Goal: Task Accomplishment & Management: Manage account settings

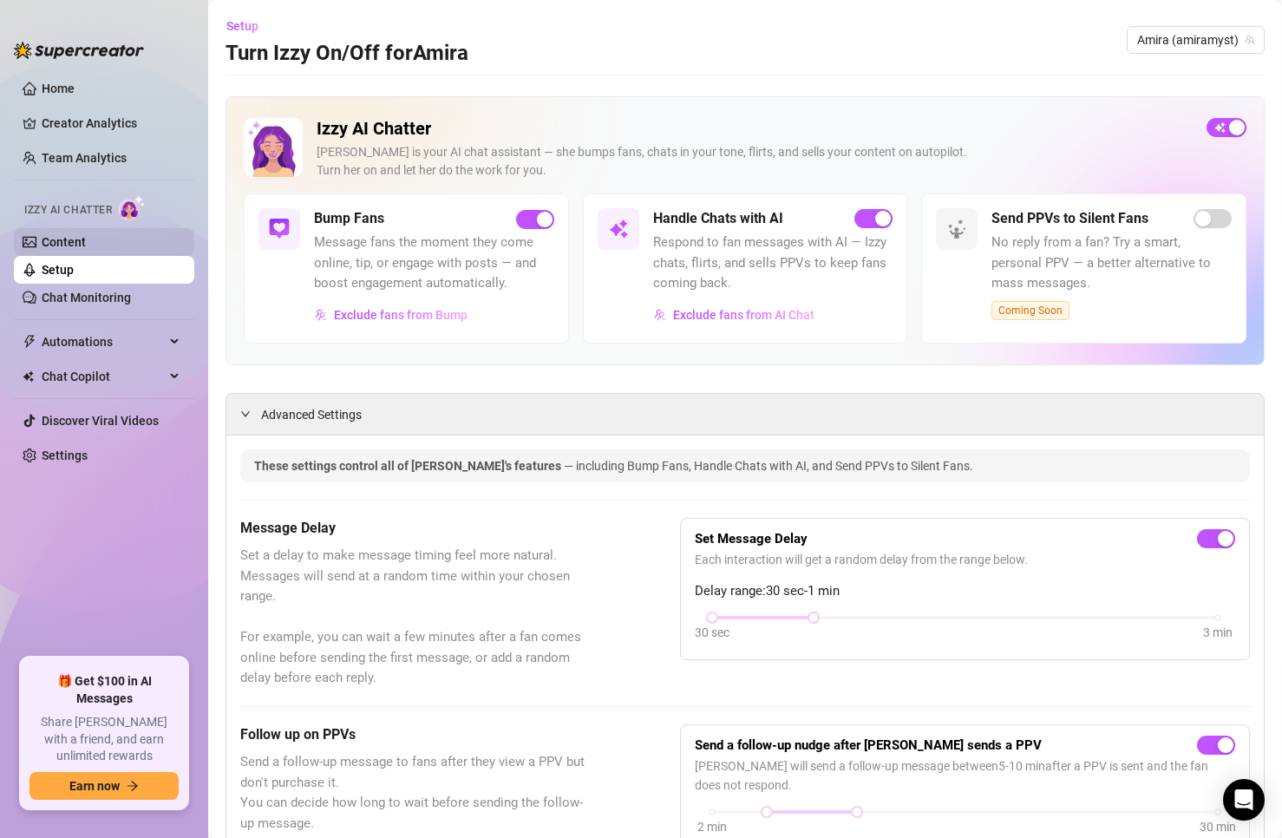
click at [86, 247] on link "Content" at bounding box center [64, 242] width 44 height 14
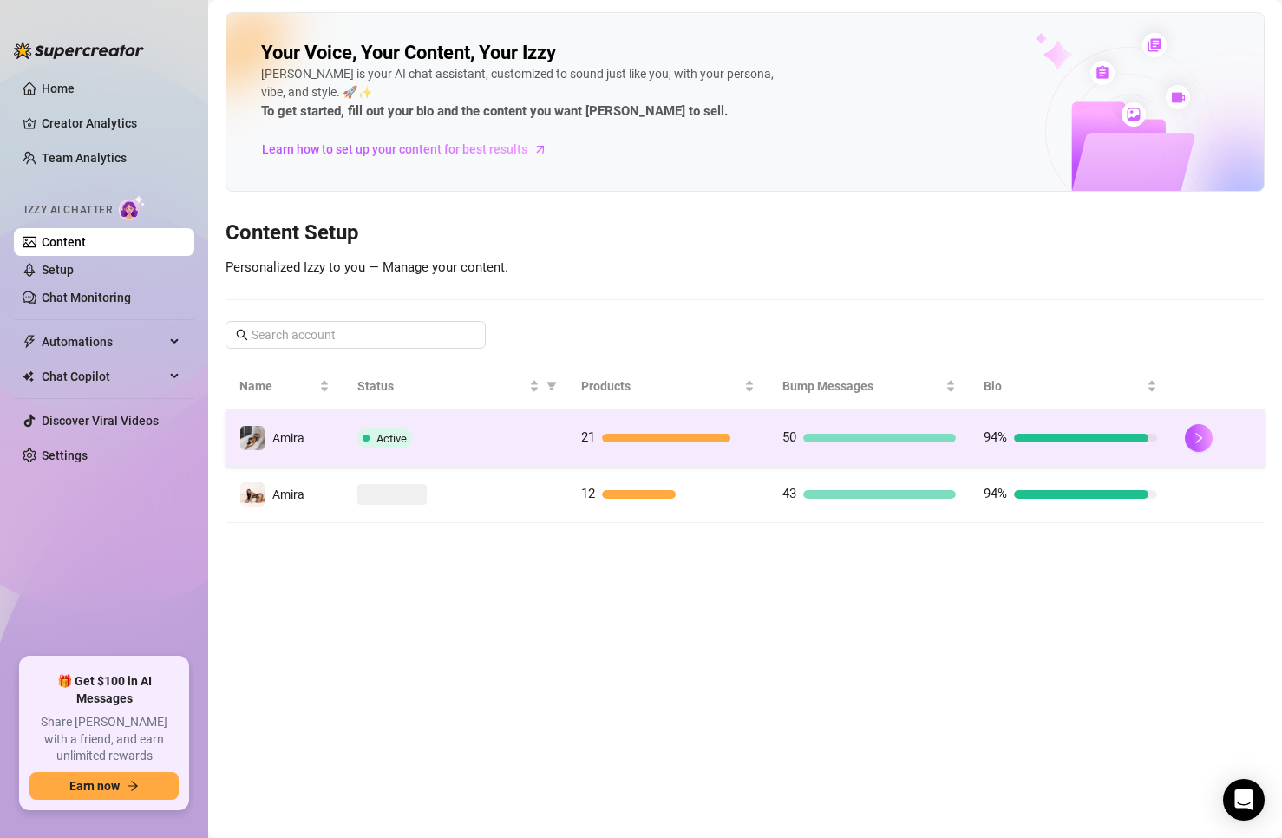
click at [306, 432] on td "Amira" at bounding box center [284, 438] width 118 height 56
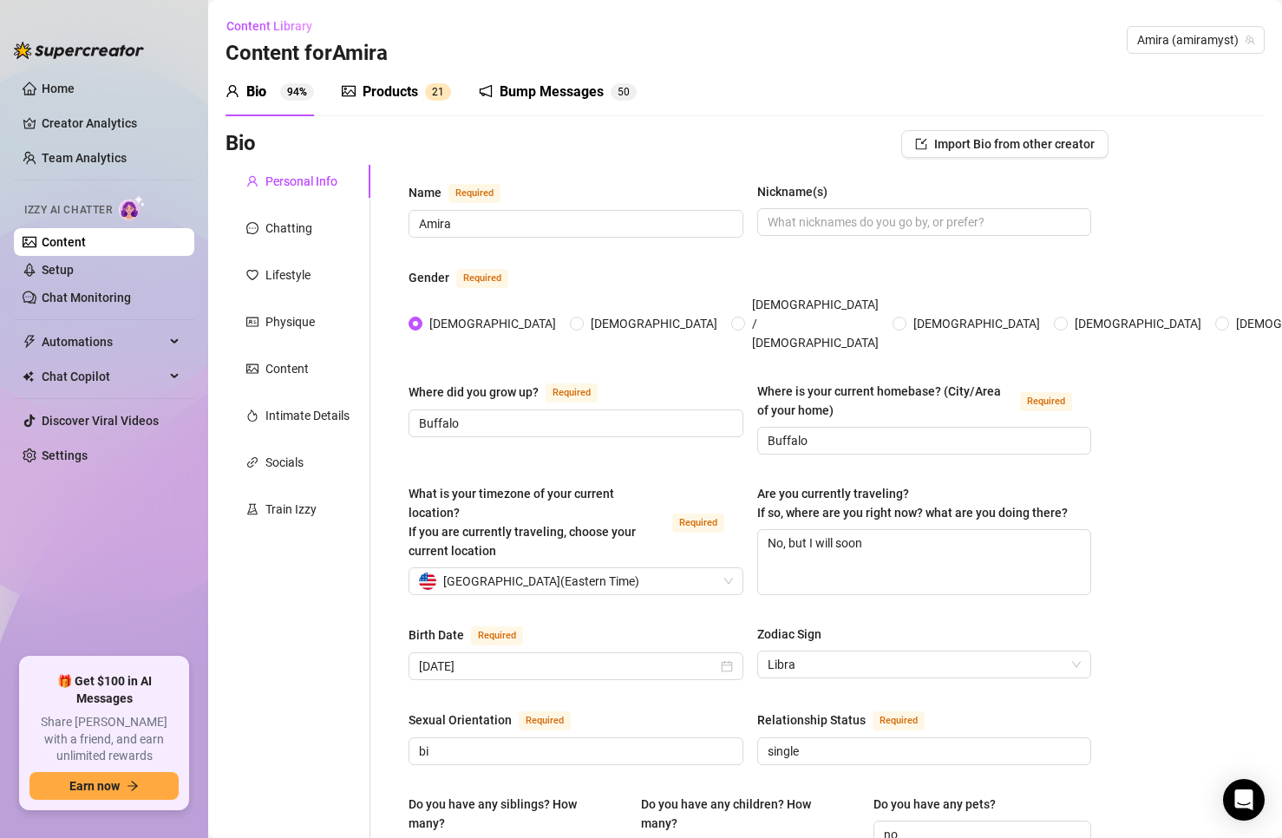
click at [567, 88] on div "Bump Messages" at bounding box center [552, 92] width 104 height 21
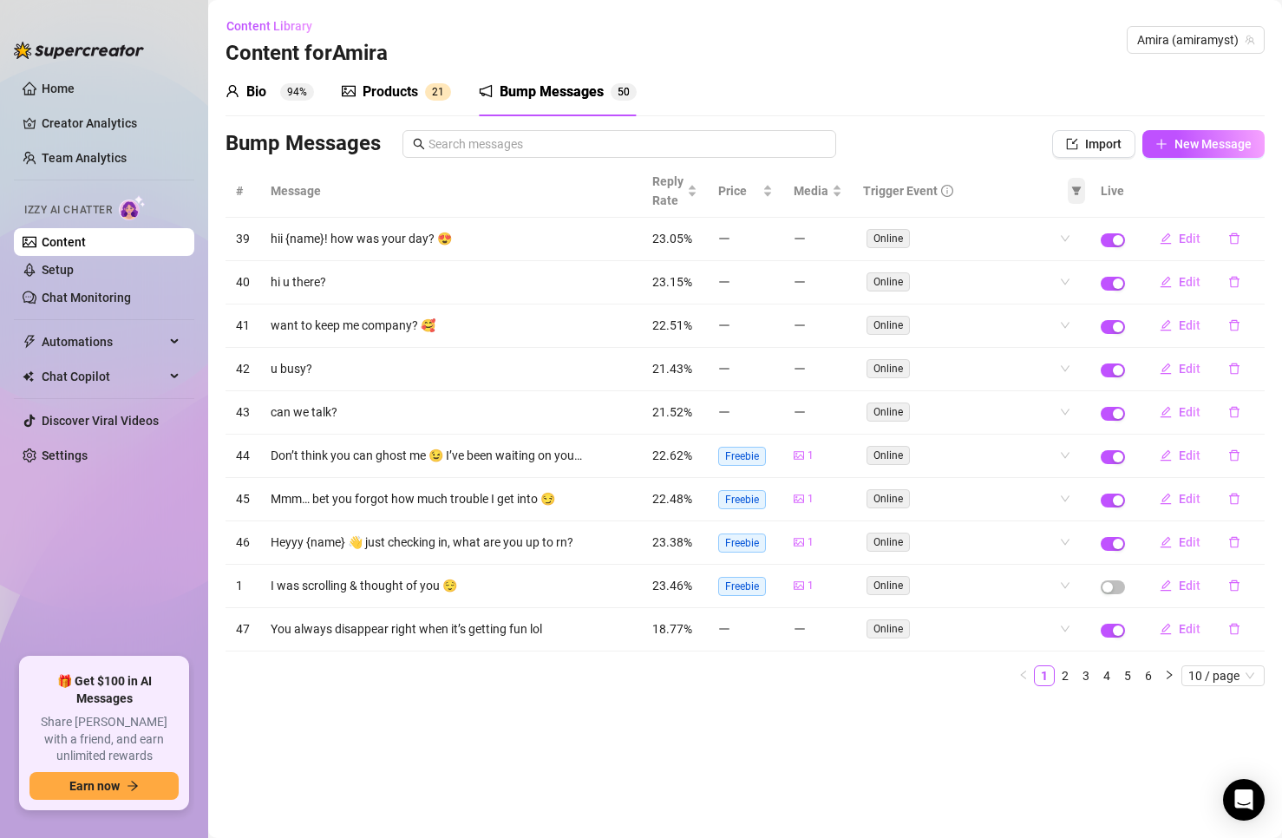
click at [1077, 191] on icon "filter" at bounding box center [1077, 190] width 10 height 9
click at [1007, 251] on input "checkbox" at bounding box center [1003, 252] width 14 height 14
checkbox input "true"
click at [1007, 279] on input "checkbox" at bounding box center [1003, 280] width 14 height 14
checkbox input "true"
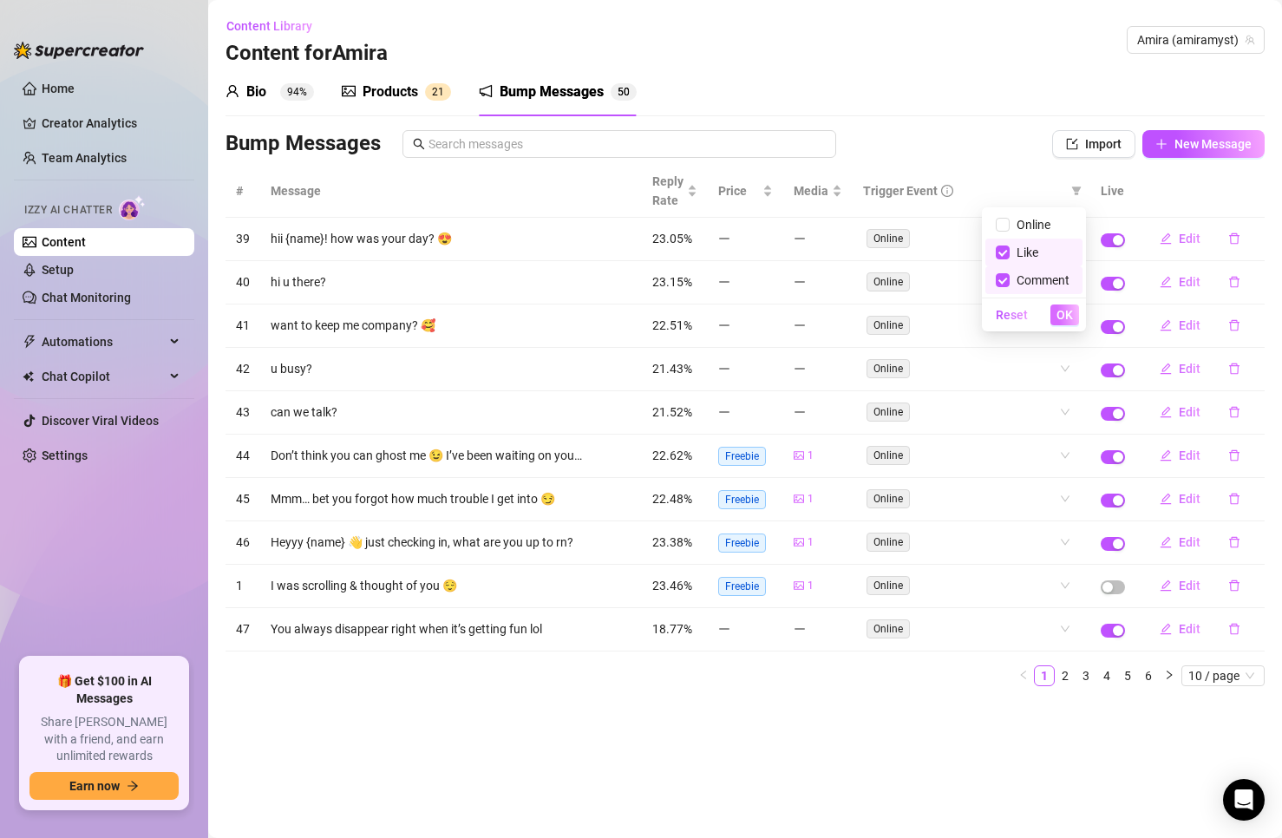
click at [1068, 310] on span "OK" at bounding box center [1064, 315] width 16 height 14
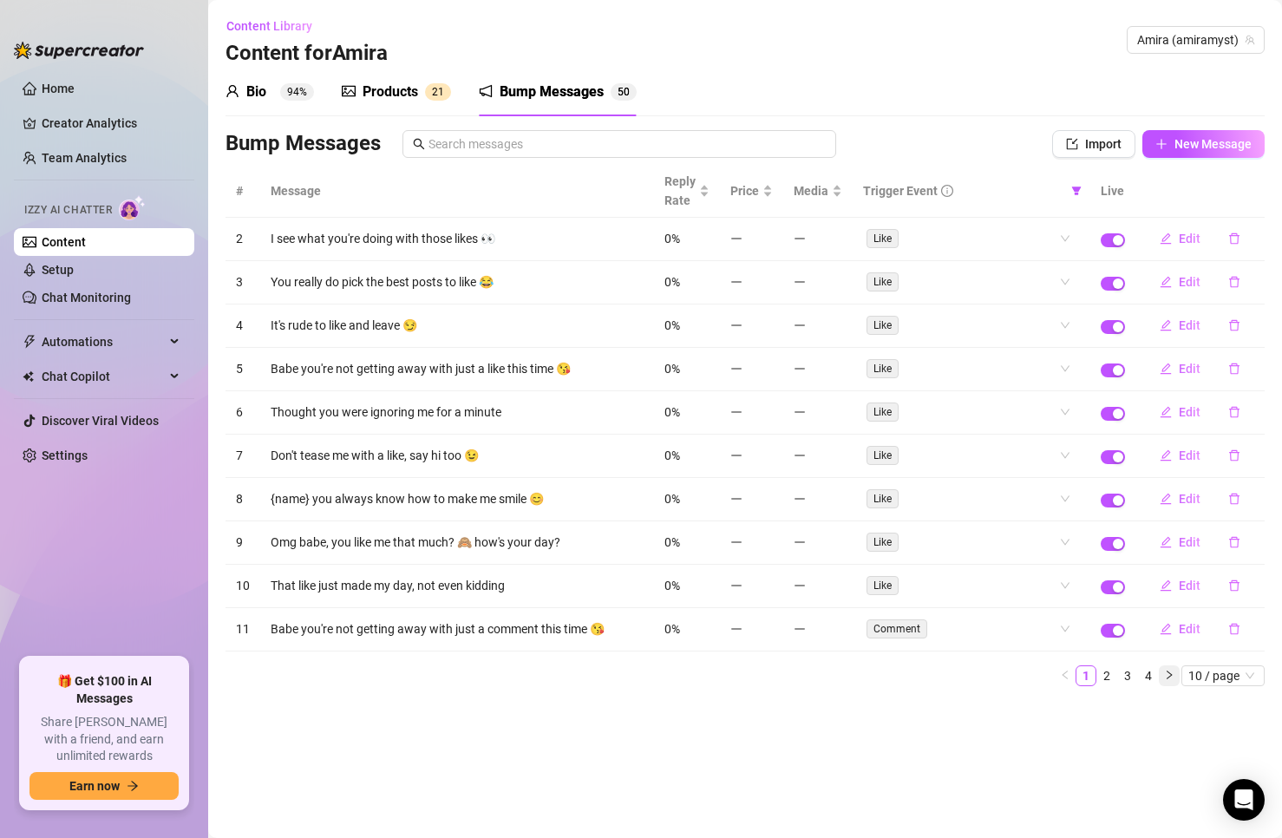
click at [1168, 677] on icon "right" at bounding box center [1168, 674] width 5 height 9
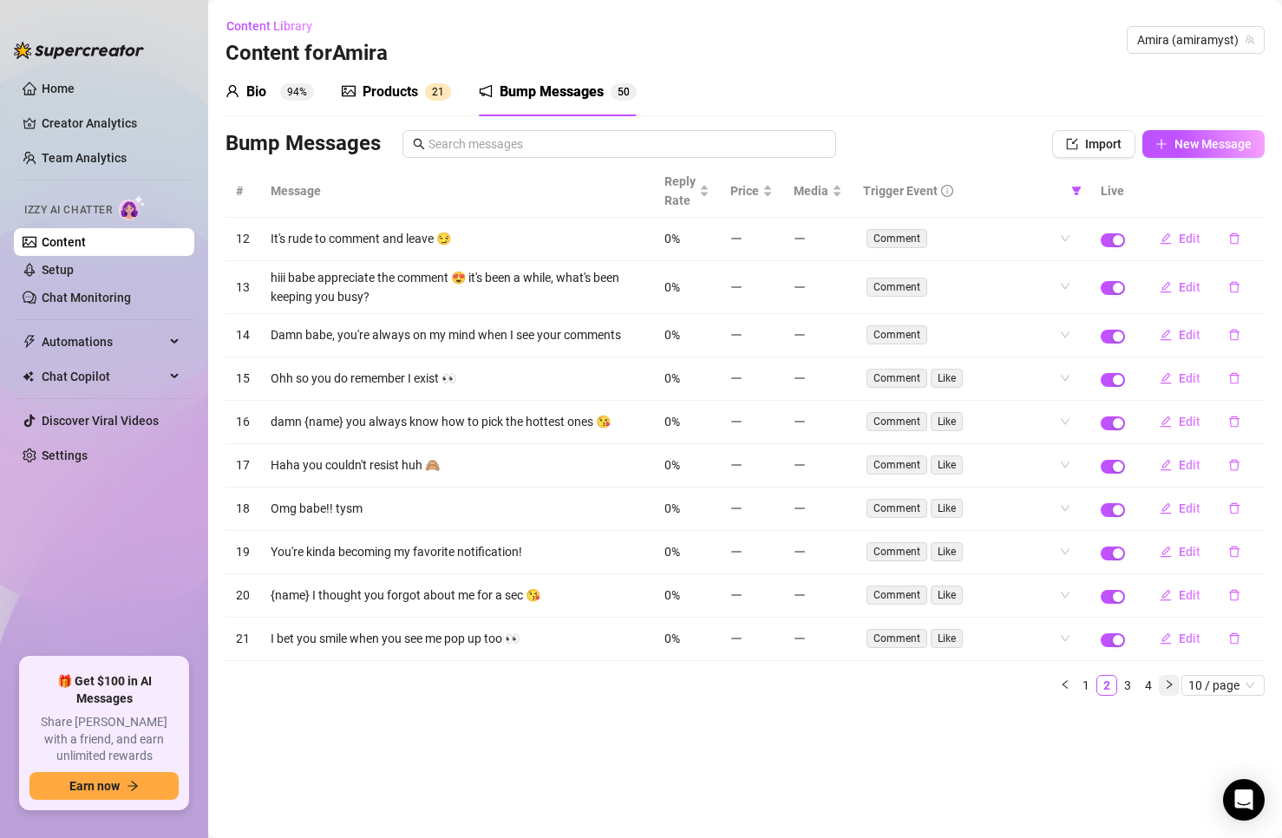
click at [1168, 677] on button "button" at bounding box center [1169, 685] width 21 height 21
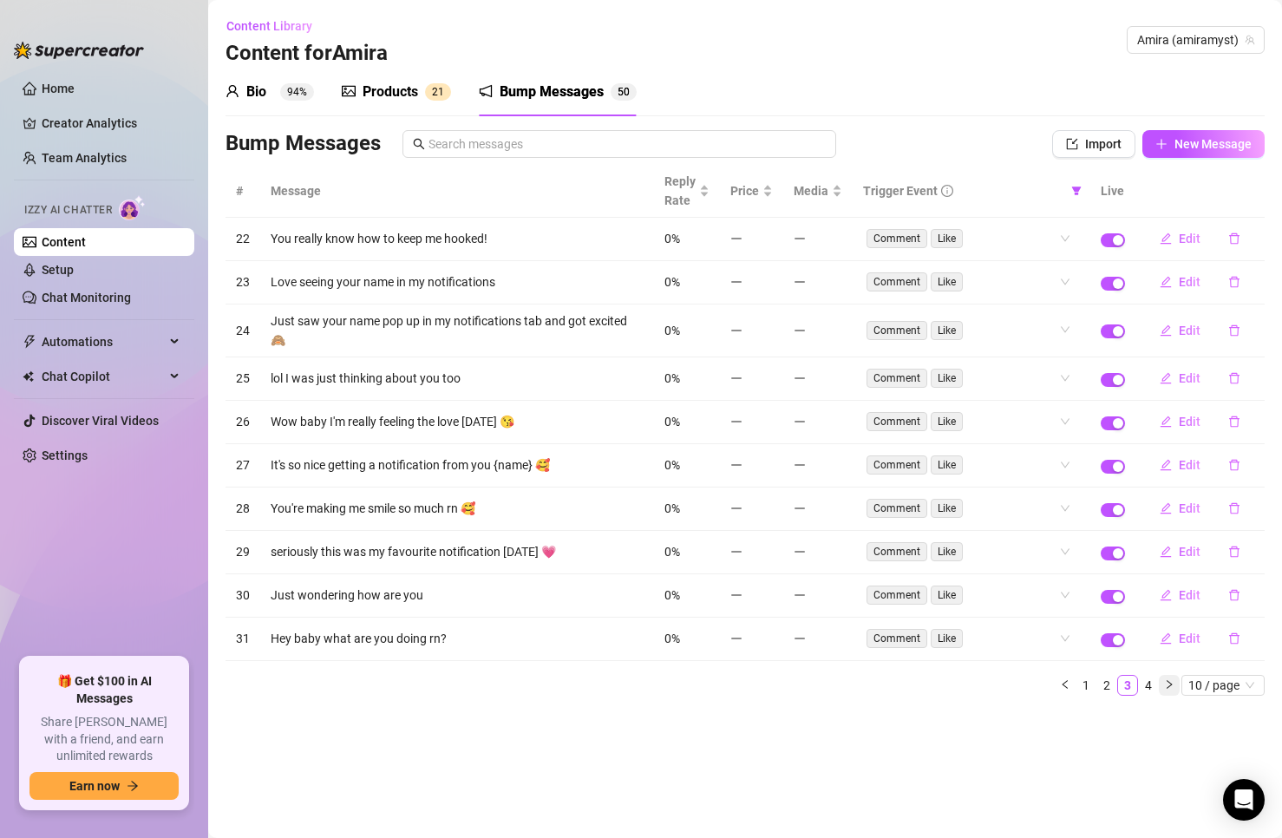
click at [1168, 677] on button "button" at bounding box center [1169, 685] width 21 height 21
